Goal: Communication & Community: Answer question/provide support

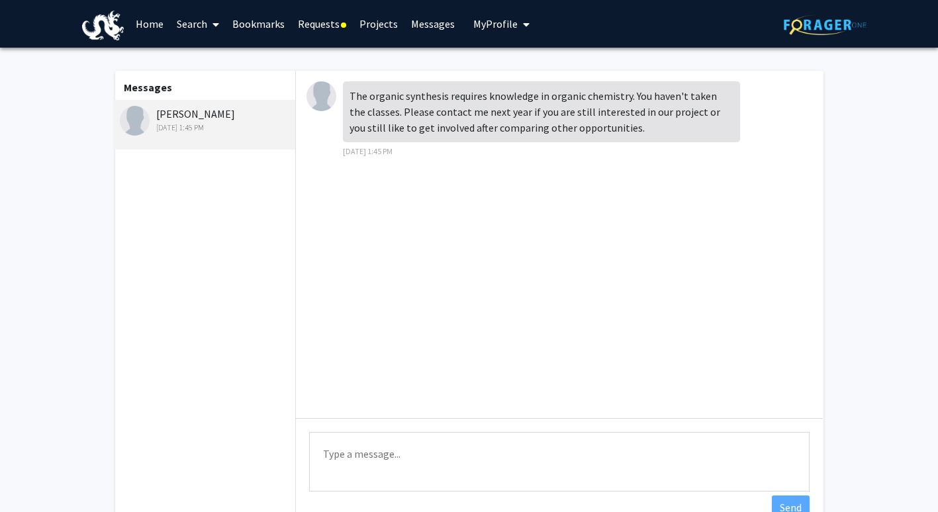
click at [175, 109] on div "[PERSON_NAME] [DATE] 1:45 PM" at bounding box center [206, 120] width 173 height 28
click at [322, 24] on link "Requests" at bounding box center [322, 24] width 62 height 46
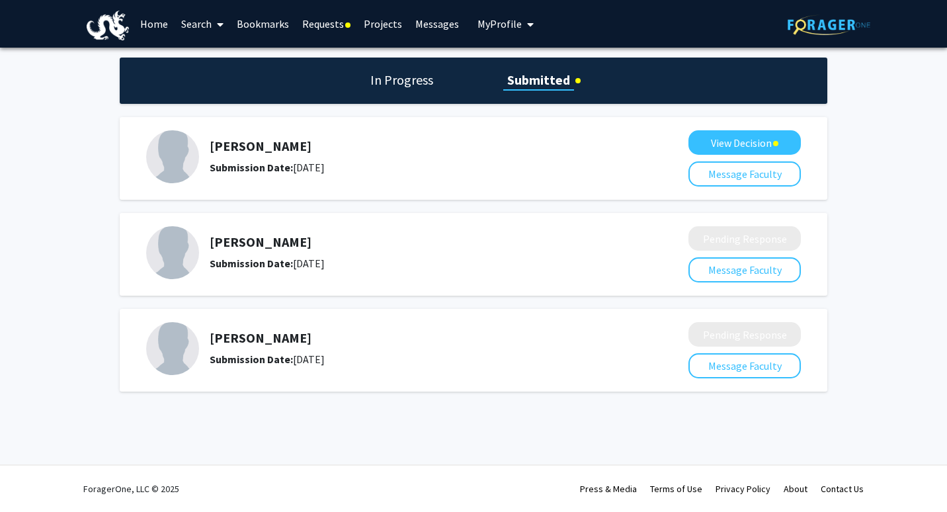
click at [212, 149] on h5 "[PERSON_NAME]" at bounding box center [414, 146] width 409 height 16
click at [317, 135] on div "[PERSON_NAME] Submission Date: [DATE]" at bounding box center [408, 156] width 524 height 53
click at [721, 142] on button "View Decision" at bounding box center [745, 142] width 112 height 24
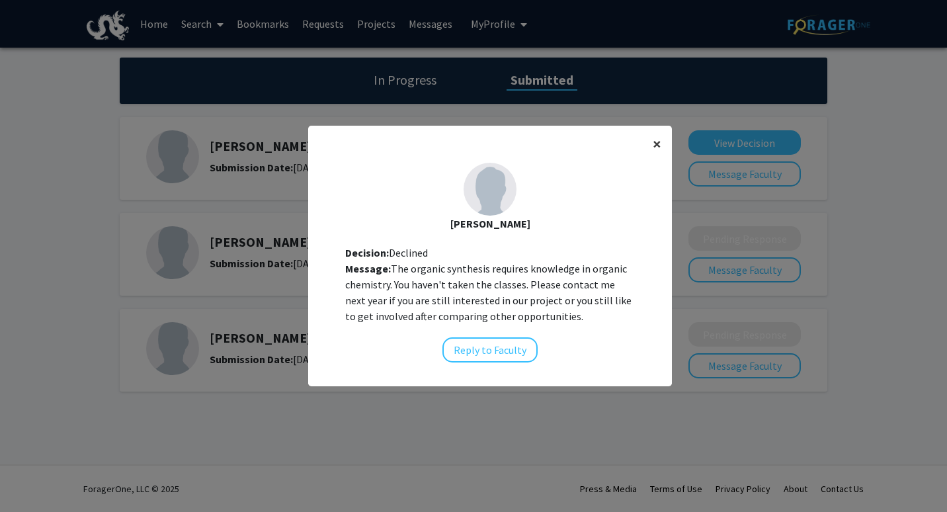
click at [653, 147] on span "×" at bounding box center [657, 144] width 9 height 21
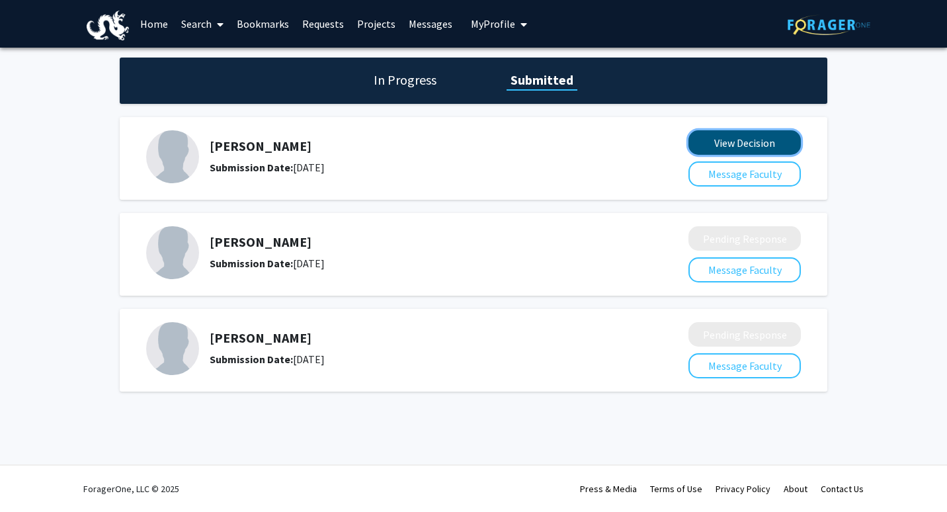
click at [734, 144] on button "View Decision" at bounding box center [745, 142] width 112 height 24
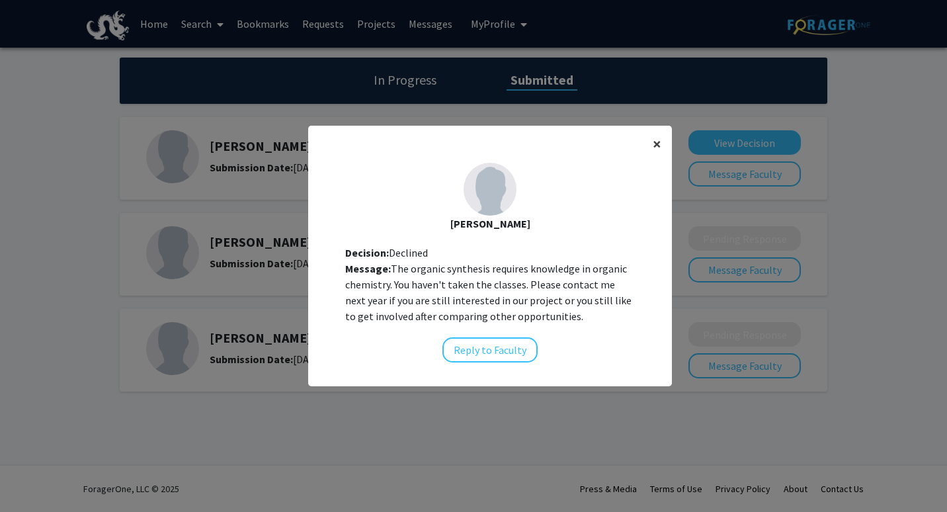
click at [653, 139] on span "×" at bounding box center [657, 144] width 9 height 21
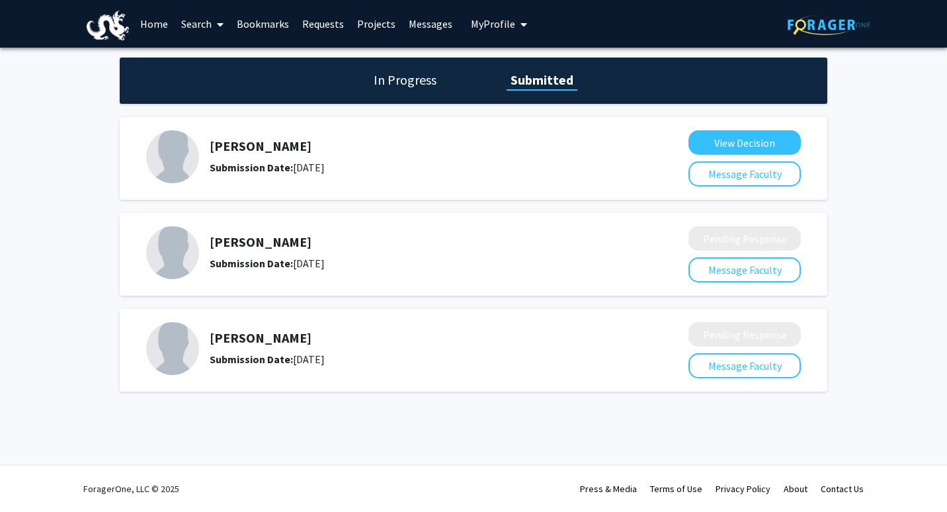
click at [320, 32] on link "Requests" at bounding box center [323, 24] width 55 height 46
click at [320, 20] on link "Requests" at bounding box center [323, 24] width 55 height 46
click at [372, 23] on link "Projects" at bounding box center [377, 24] width 52 height 46
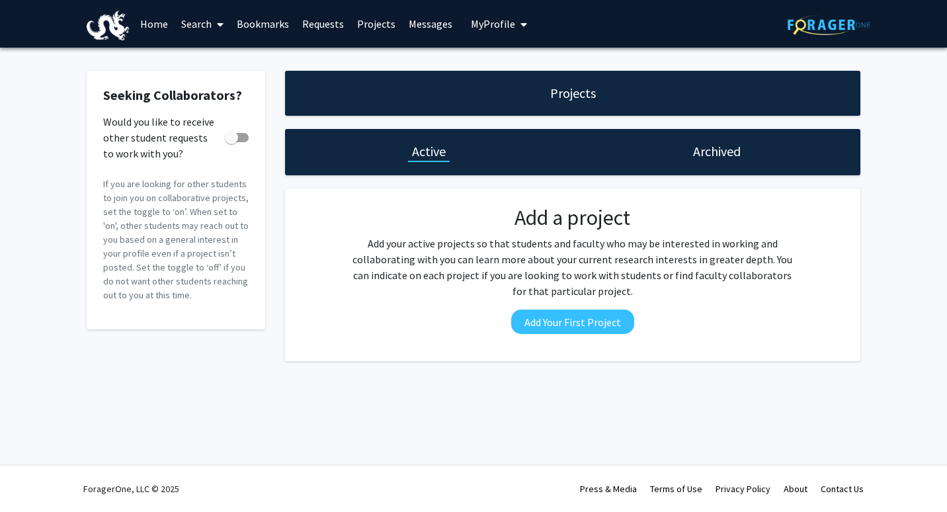
click at [420, 34] on link "Messages" at bounding box center [430, 24] width 57 height 46
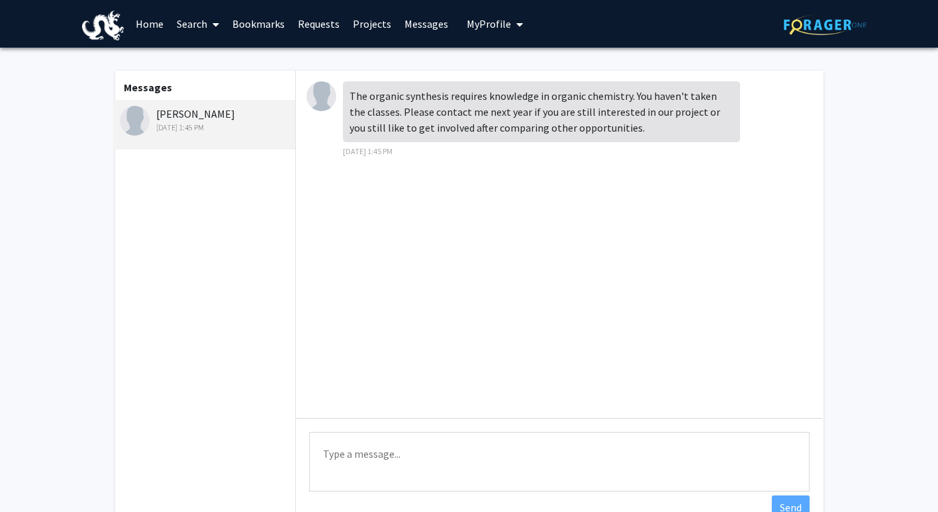
click at [486, 26] on span "My Profile" at bounding box center [488, 23] width 44 height 13
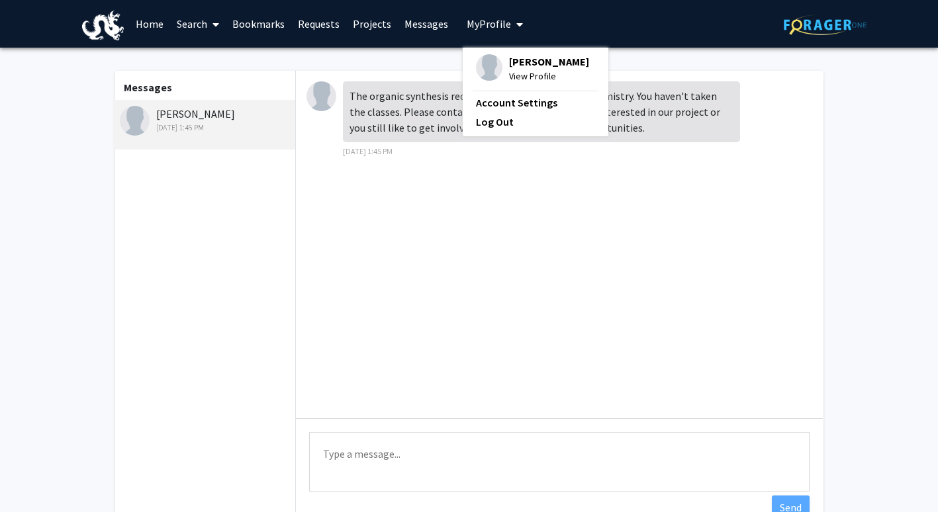
click at [486, 26] on span "My Profile" at bounding box center [488, 23] width 44 height 13
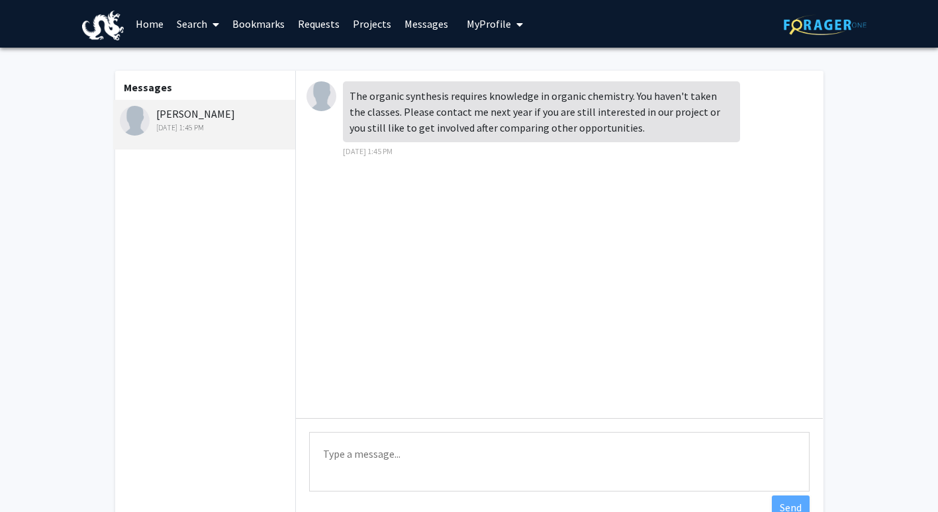
click at [161, 18] on link "Home" at bounding box center [149, 24] width 41 height 46
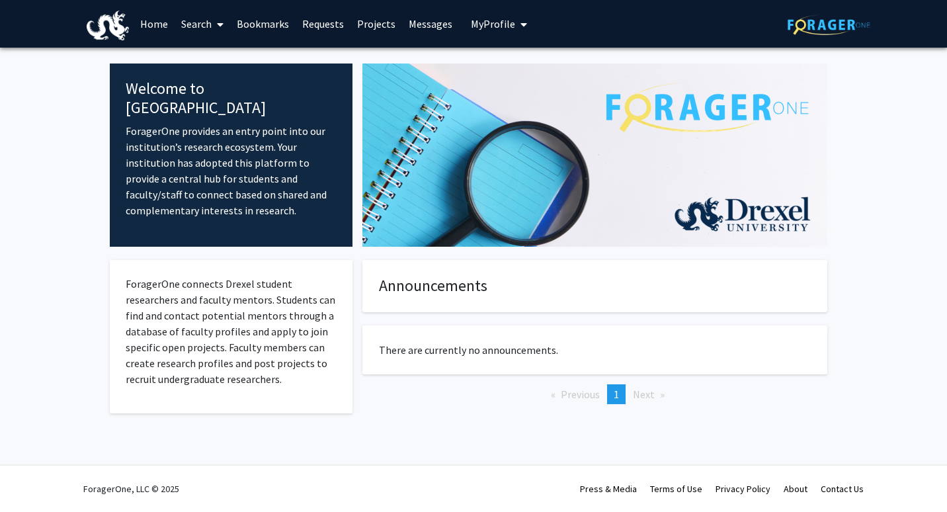
click at [196, 17] on link "Search" at bounding box center [203, 24] width 56 height 46
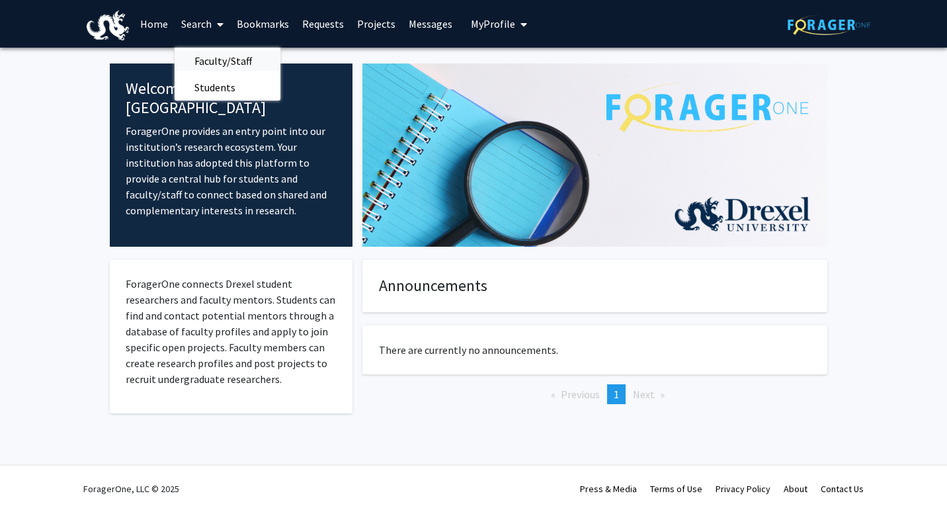
click at [215, 67] on span "Faculty/Staff" at bounding box center [223, 61] width 97 height 26
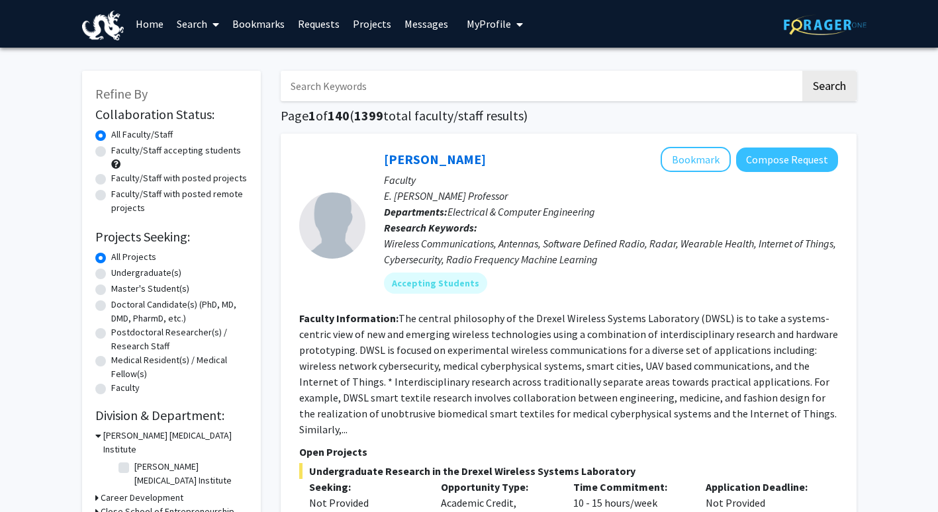
click at [339, 79] on input "Search Keywords" at bounding box center [540, 86] width 519 height 30
click at [802, 71] on button "Search" at bounding box center [829, 86] width 54 height 30
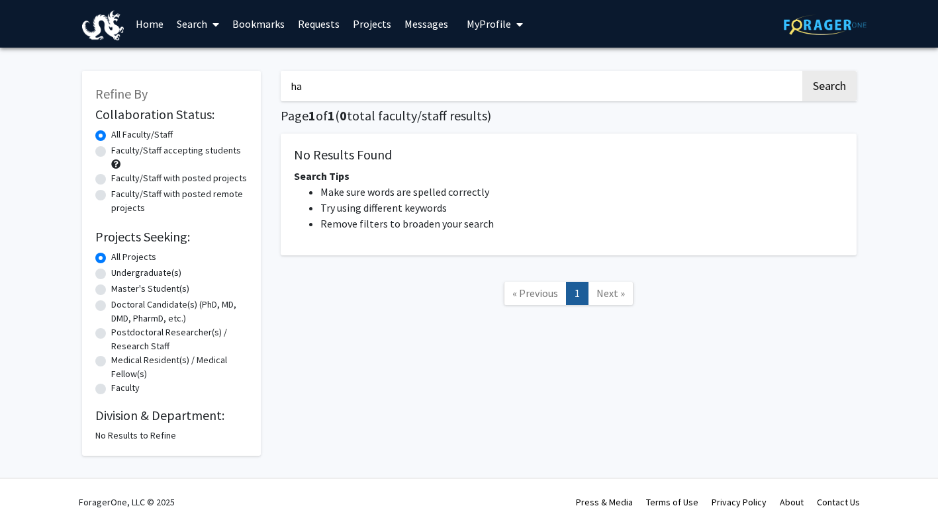
type input "h"
click at [802, 71] on button "Search" at bounding box center [829, 86] width 54 height 30
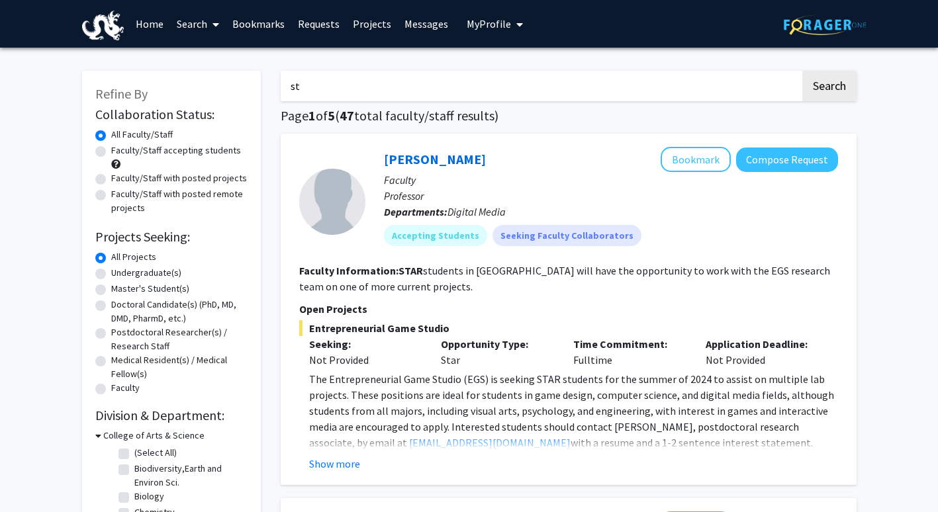
type input "s"
type input "vip"
click at [802, 71] on button "Search" at bounding box center [829, 86] width 54 height 30
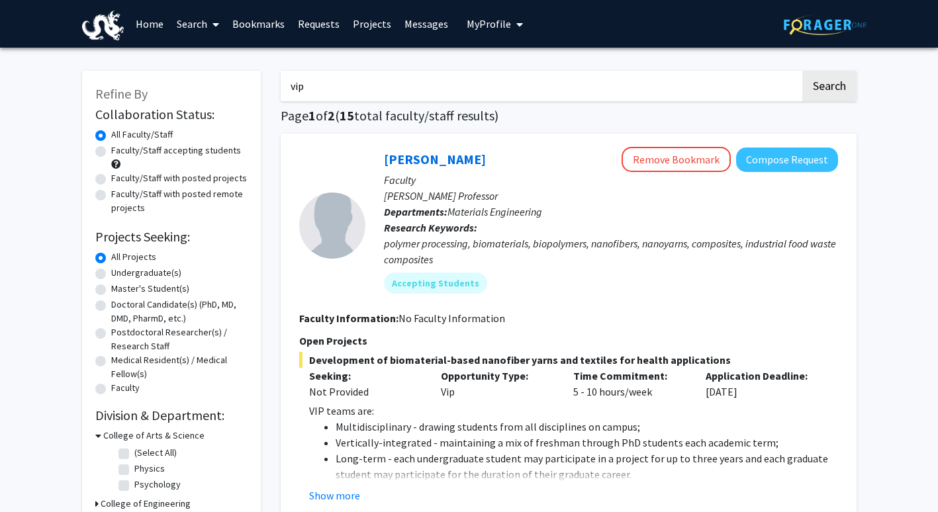
click at [324, 26] on link "Requests" at bounding box center [318, 24] width 55 height 46
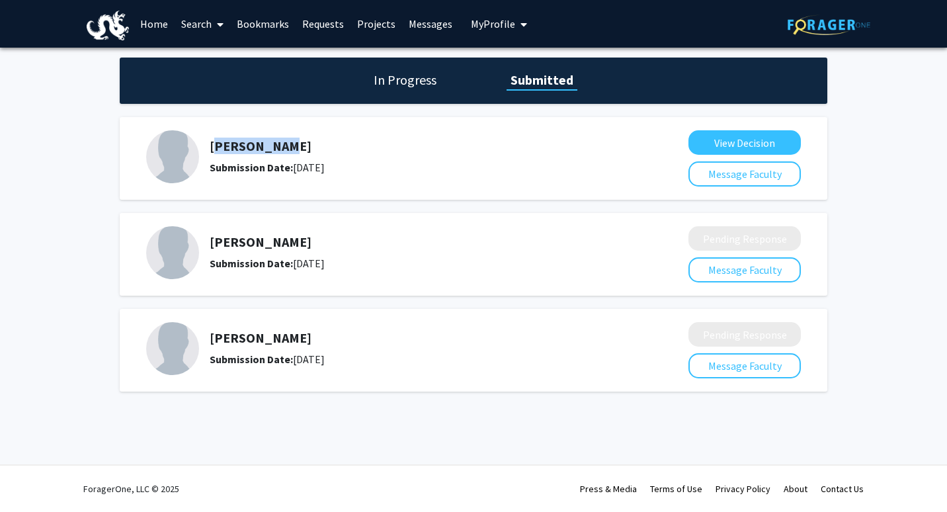
drag, startPoint x: 210, startPoint y: 139, endPoint x: 299, endPoint y: 148, distance: 89.1
click at [299, 148] on h5 "[PERSON_NAME]" at bounding box center [414, 146] width 409 height 16
drag, startPoint x: 299, startPoint y: 148, endPoint x: 234, endPoint y: 142, distance: 65.1
copy h5 "[PERSON_NAME]"
click at [200, 24] on link "Search" at bounding box center [203, 24] width 56 height 46
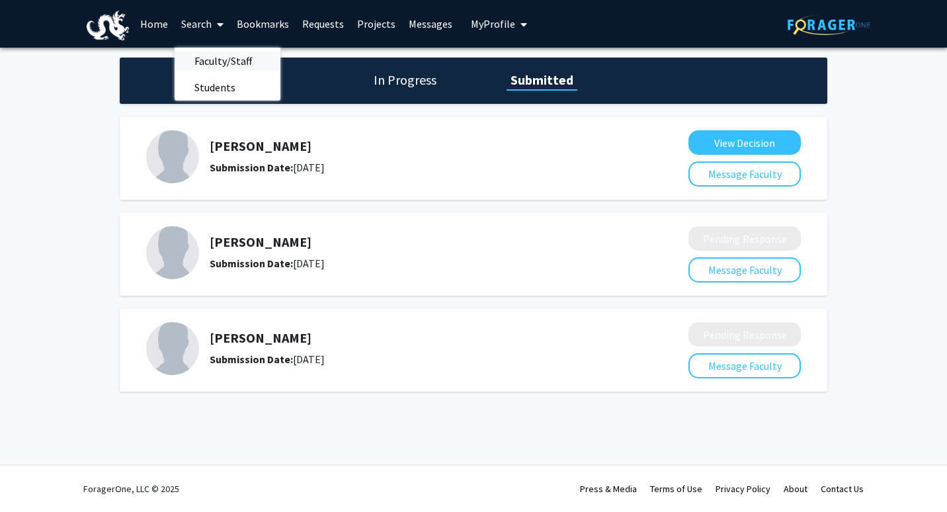
click at [214, 53] on span "Faculty/Staff" at bounding box center [223, 61] width 97 height 26
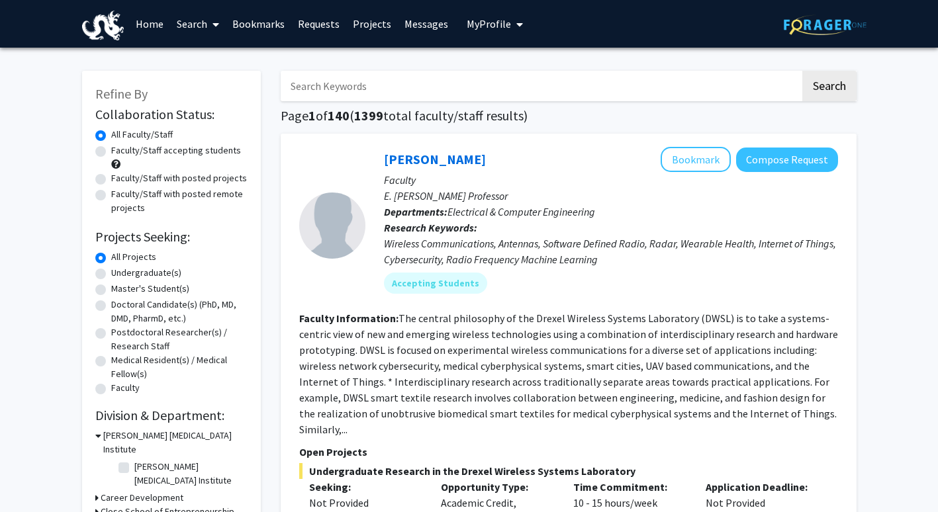
click at [420, 94] on input "Search Keywords" at bounding box center [540, 86] width 519 height 30
paste input "[PERSON_NAME]"
type input "[PERSON_NAME]"
click at [802, 71] on button "Search" at bounding box center [829, 86] width 54 height 30
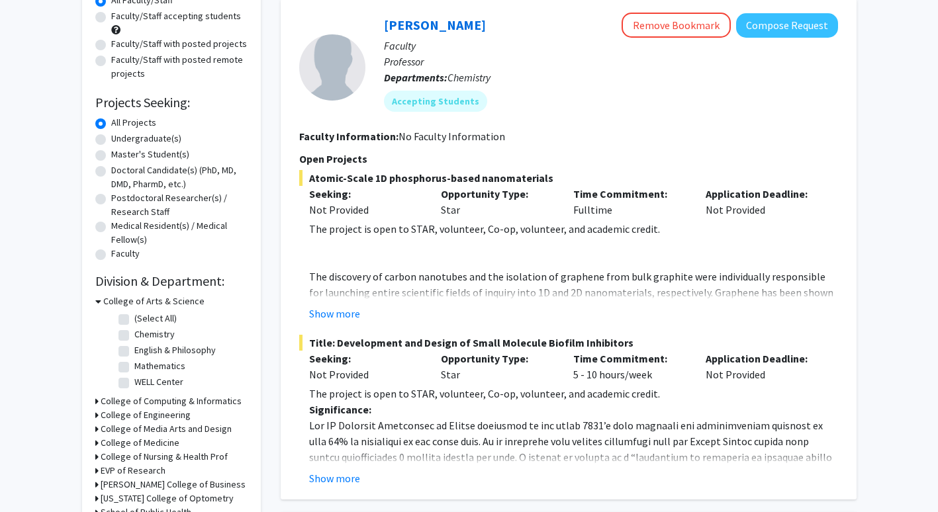
scroll to position [136, 0]
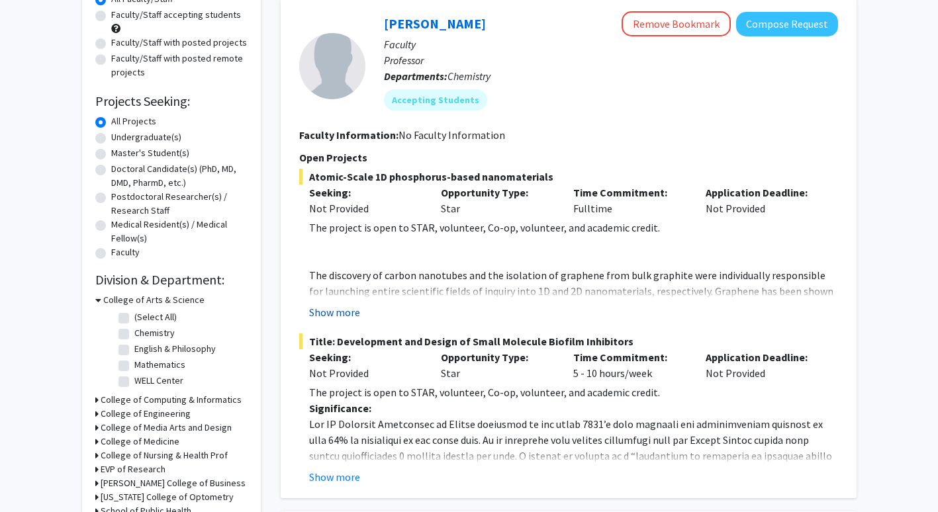
click at [338, 306] on button "Show more" at bounding box center [334, 312] width 51 height 16
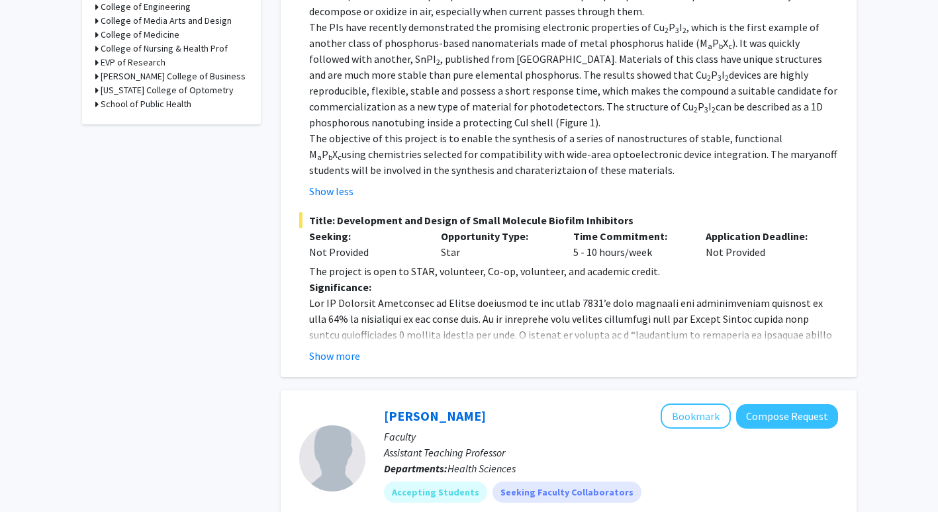
scroll to position [560, 0]
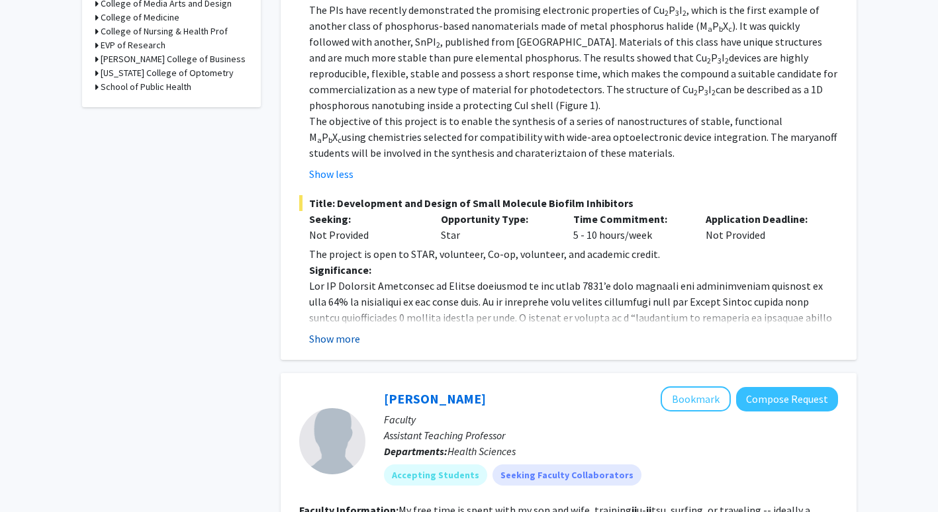
click at [336, 333] on button "Show more" at bounding box center [334, 339] width 51 height 16
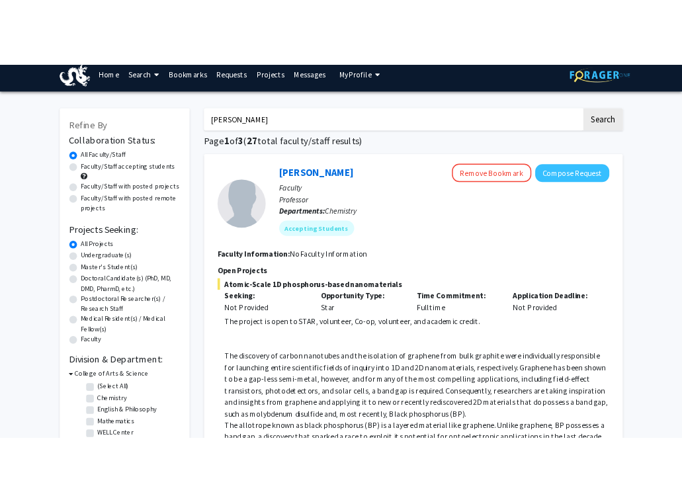
scroll to position [0, 0]
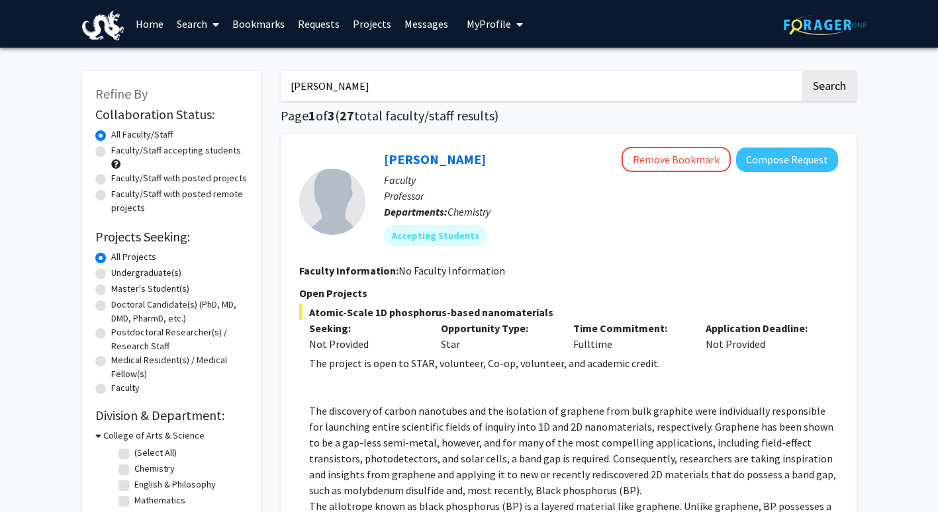
click at [306, 21] on link "Requests" at bounding box center [318, 24] width 55 height 46
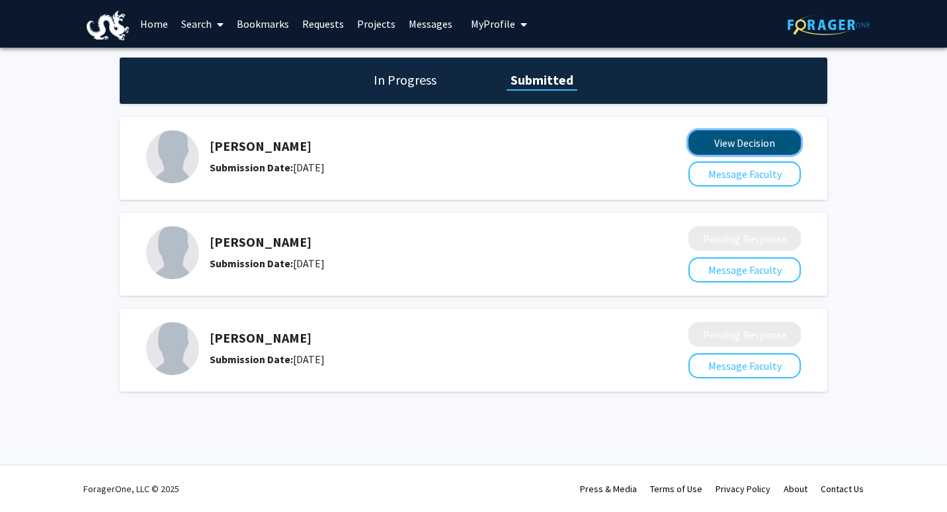
click at [715, 154] on button "View Decision" at bounding box center [745, 142] width 112 height 24
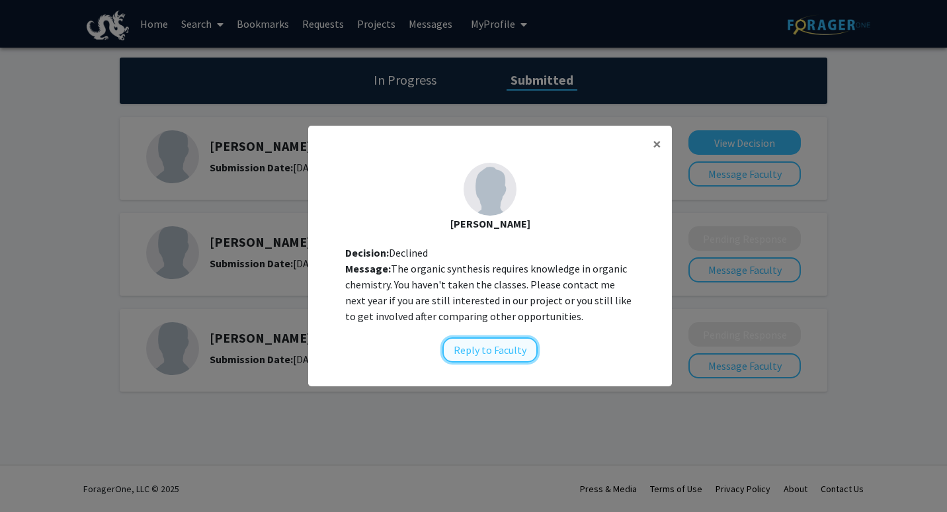
click at [470, 351] on button "Reply to Faculty" at bounding box center [490, 349] width 95 height 25
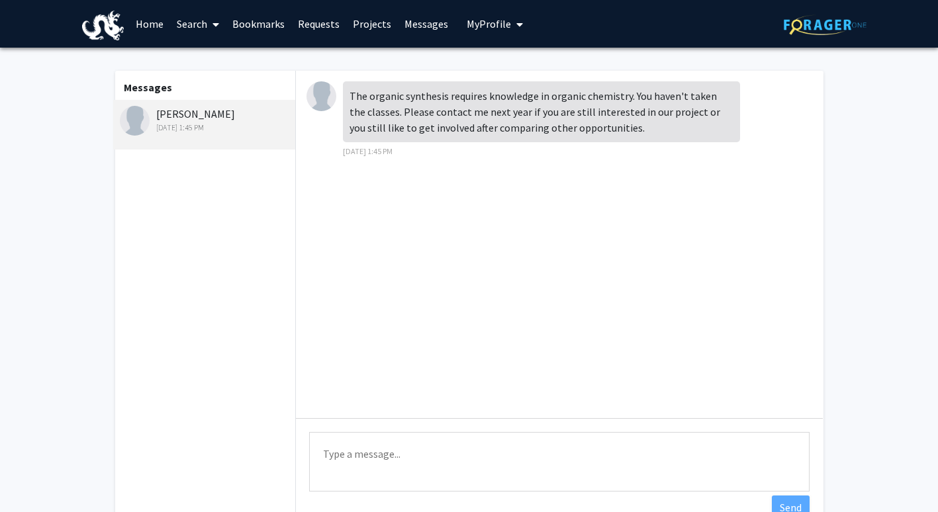
click at [402, 459] on textarea "Type a message" at bounding box center [559, 462] width 500 height 60
click at [394, 457] on textarea "Type a message" at bounding box center [559, 462] width 500 height 60
type textarea "Thank you for your response I understand"
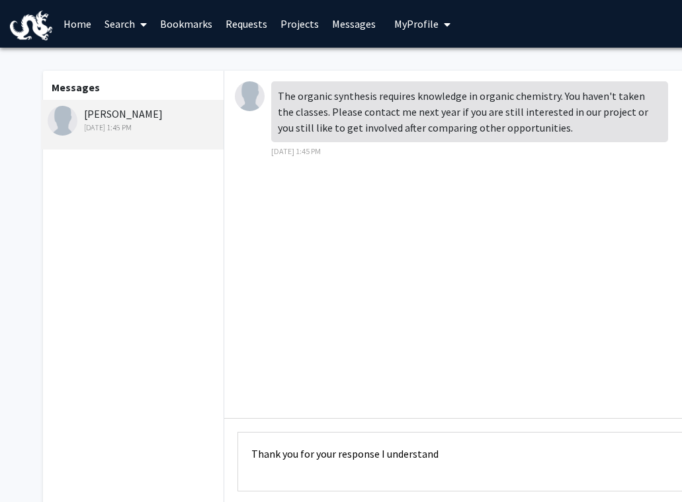
drag, startPoint x: 277, startPoint y: 100, endPoint x: 544, endPoint y: 135, distance: 268.9
click at [544, 135] on div "The organic synthesis requires knowledge in organic chemistry. You haven't take…" at bounding box center [469, 111] width 397 height 61
drag, startPoint x: 544, startPoint y: 135, endPoint x: 470, endPoint y: 108, distance: 78.3
copy div "The organic synthesis requires knowledge in organic chemistry. You haven't take…"
click at [462, 455] on textarea "Thank you for your response I understand" at bounding box center [488, 462] width 500 height 60
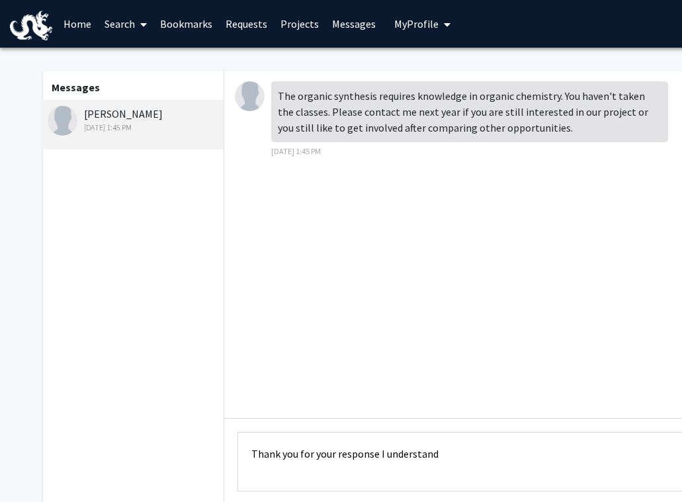
drag, startPoint x: 462, startPoint y: 455, endPoint x: 259, endPoint y: 451, distance: 202.5
click at [259, 451] on textarea "Thank you for your response I understand" at bounding box center [488, 462] width 500 height 60
paste textarea "Thank you for the clarification. I completely understand, and I’ll be sure to r…"
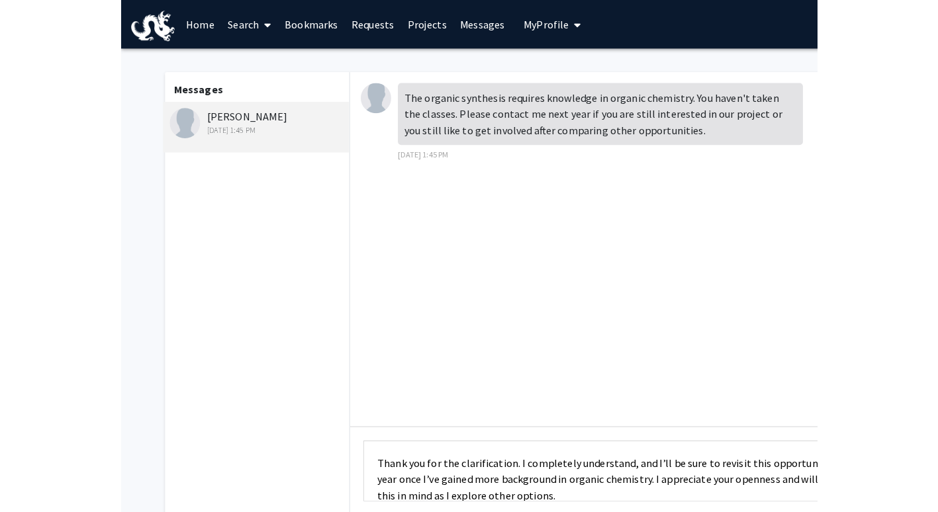
scroll to position [1, 0]
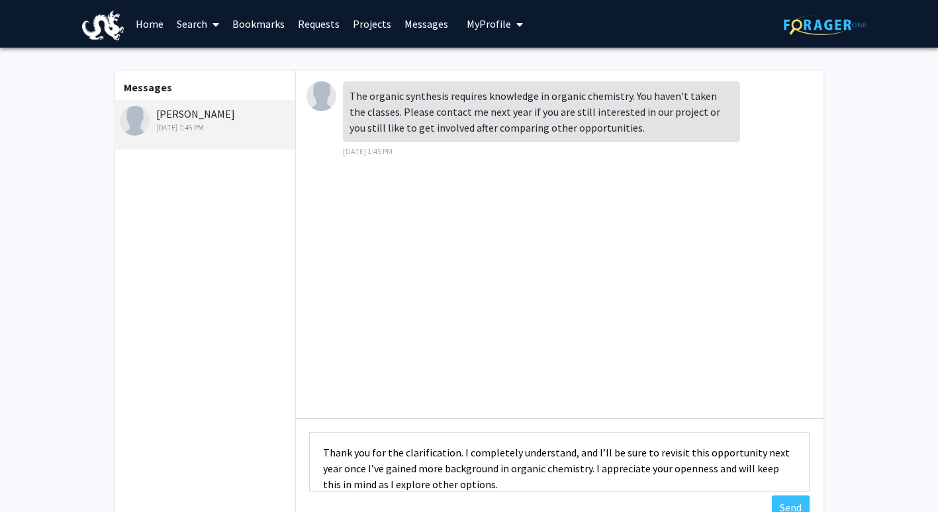
click at [495, 469] on textarea "Thank you for the clarification. I completely understand, and I’ll be sure to r…" at bounding box center [559, 462] width 500 height 60
click at [564, 462] on textarea "Thank you for the clarification. I completely understand, and I’ll be sure to r…" at bounding box center [559, 462] width 500 height 60
click at [749, 452] on textarea "Thank you for the clarification. I completely understand, and I’ll be sure to r…" at bounding box center [559, 462] width 500 height 60
click at [586, 474] on textarea "Thank you for the clarification. I completely understand, and I’ll be sure to r…" at bounding box center [559, 462] width 500 height 60
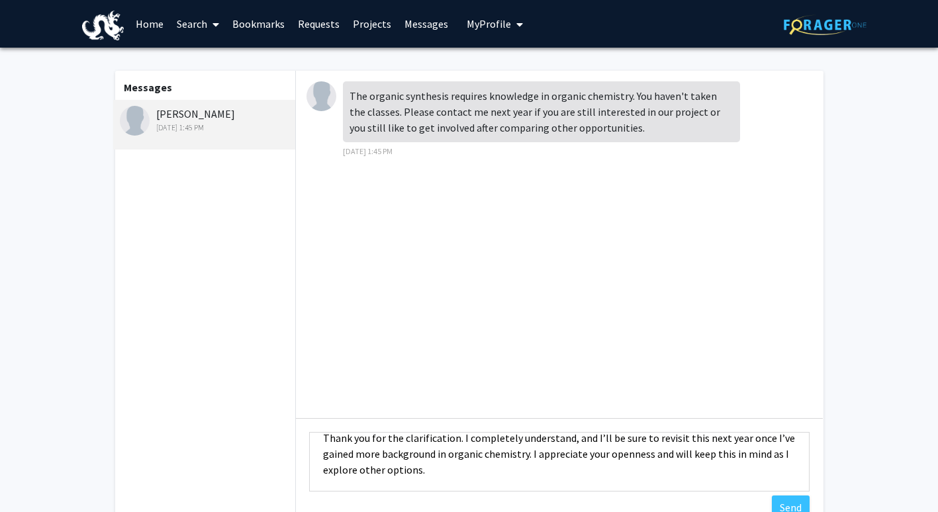
drag, startPoint x: 765, startPoint y: 456, endPoint x: 781, endPoint y: 473, distance: 23.4
click at [781, 473] on textarea "Thank you for the clarification. I completely understand, and I’ll be sure to r…" at bounding box center [559, 462] width 500 height 60
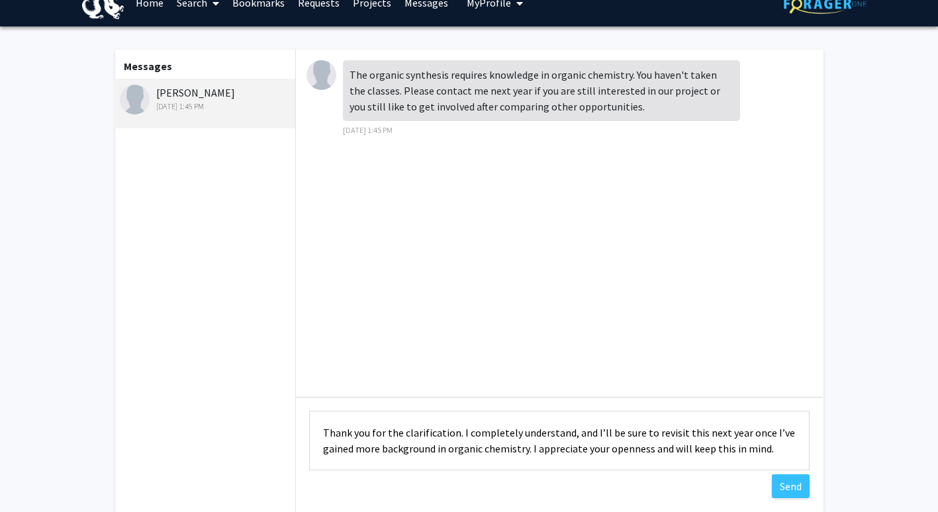
scroll to position [24, 0]
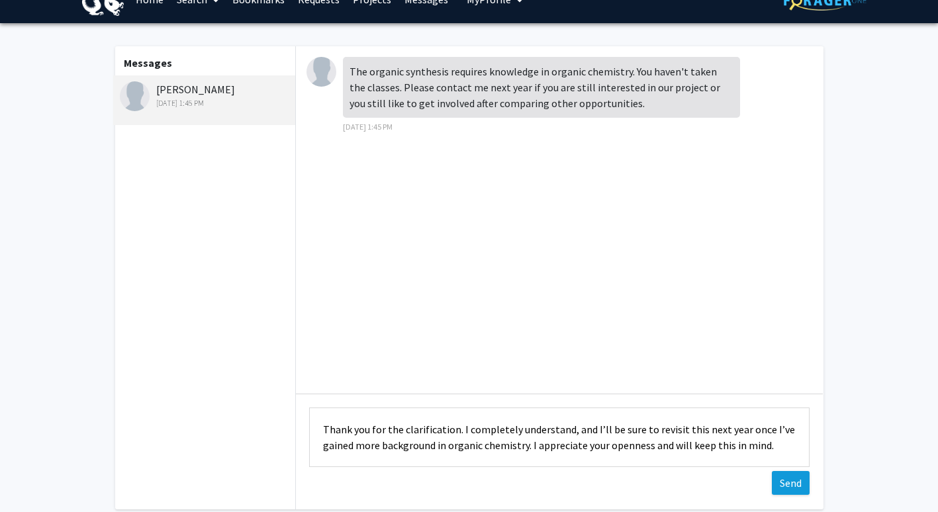
type textarea "Thank you for the clarification. I completely understand, and I’ll be sure to r…"
click at [788, 488] on button "Send" at bounding box center [790, 483] width 38 height 24
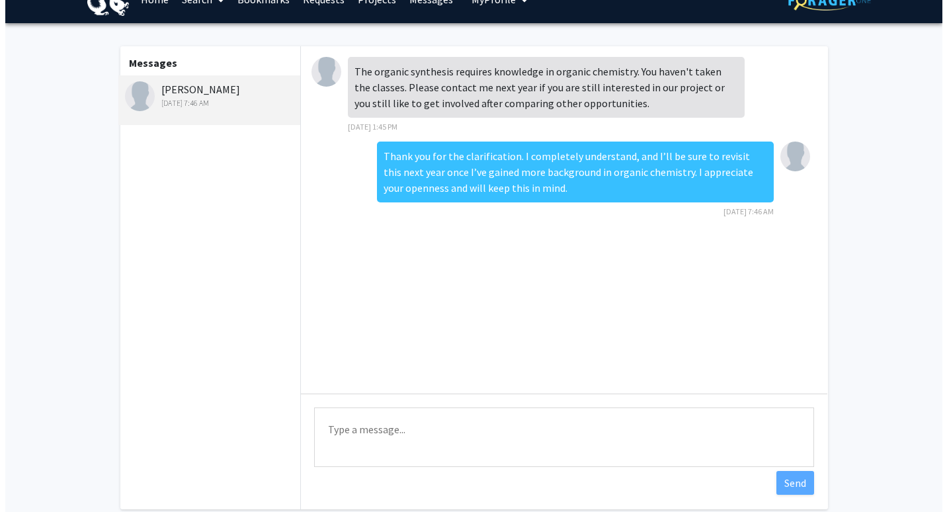
scroll to position [0, 0]
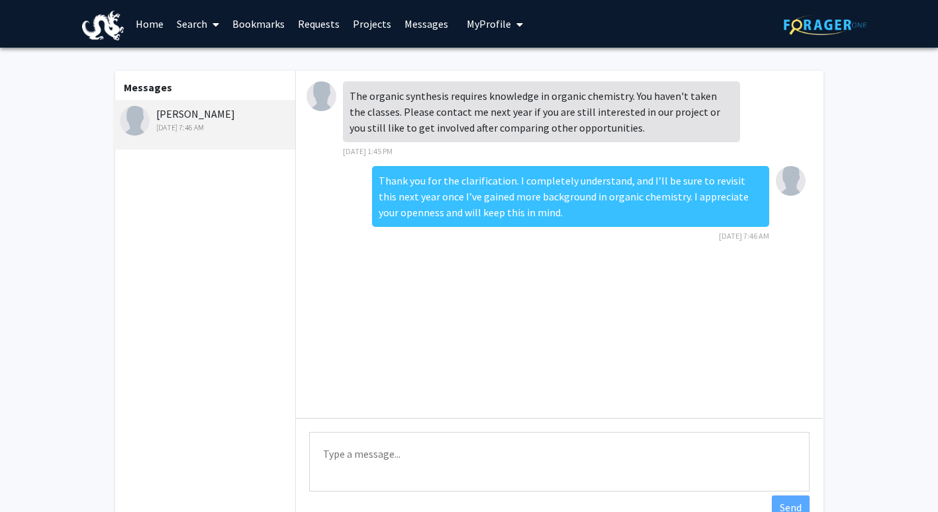
click at [151, 32] on link "Home" at bounding box center [149, 24] width 41 height 46
